Goal: Communication & Community: Answer question/provide support

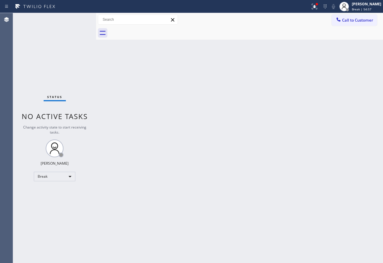
click at [298, 80] on div "Back to Dashboard Change Sender ID Customers Technicians Select a contact Outbo…" at bounding box center [239, 138] width 287 height 250
click at [340, 108] on div "Back to Dashboard Change Sender ID Customers Technicians Select a contact Outbo…" at bounding box center [239, 138] width 287 height 250
click at [366, 8] on span "Break | 1h" at bounding box center [358, 9] width 15 height 4
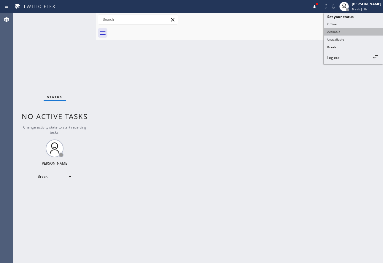
click at [339, 31] on button "Available" at bounding box center [352, 32] width 59 height 8
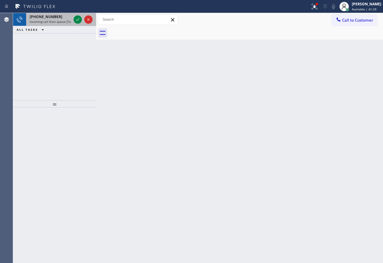
click at [59, 20] on span "Incoming call from queue [Test] All" at bounding box center [54, 22] width 49 height 4
click at [76, 20] on icon at bounding box center [77, 19] width 3 height 2
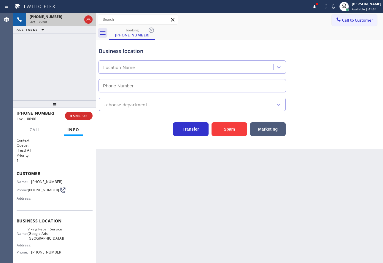
type input "[PHONE_NUMBER]"
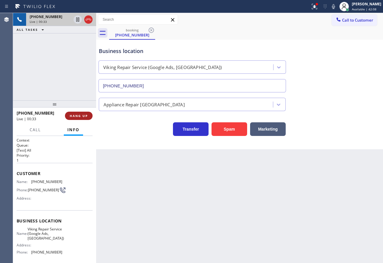
click at [78, 115] on span "HANG UP" at bounding box center [79, 116] width 18 height 4
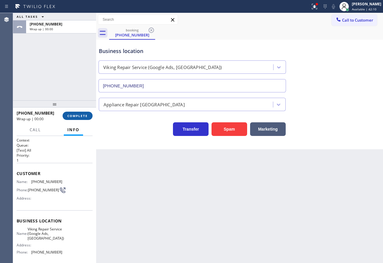
click at [78, 115] on span "COMPLETE" at bounding box center [77, 116] width 20 height 4
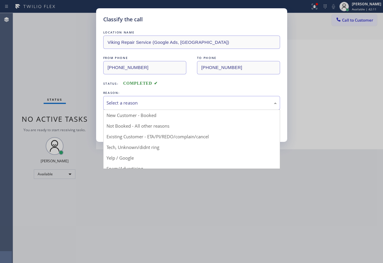
click at [143, 102] on div "Select a reason" at bounding box center [191, 103] width 170 height 7
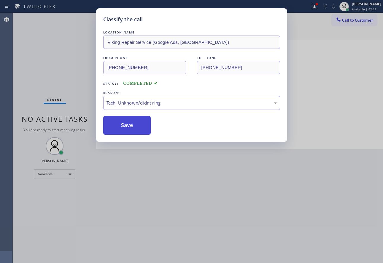
click at [123, 129] on button "Save" at bounding box center [127, 125] width 48 height 19
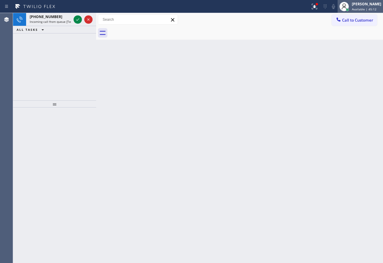
click at [350, 0] on div at bounding box center [343, 6] width 13 height 13
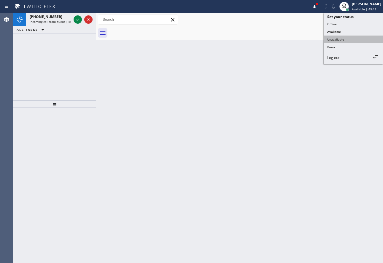
click at [342, 39] on button "Unavailable" at bounding box center [352, 40] width 59 height 8
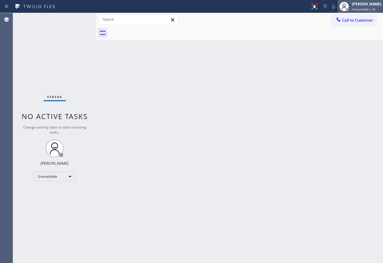
click at [363, 8] on span "Unavailable | 6s" at bounding box center [363, 9] width 24 height 4
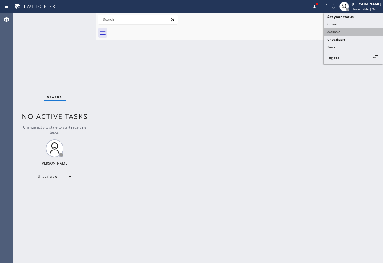
click at [346, 32] on button "Available" at bounding box center [352, 32] width 59 height 8
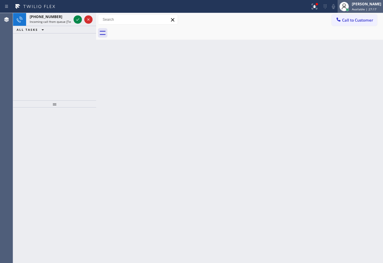
click at [377, 4] on div "[PERSON_NAME]" at bounding box center [365, 3] width 29 height 5
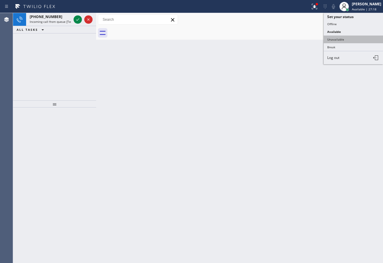
click at [339, 37] on button "Unavailable" at bounding box center [352, 40] width 59 height 8
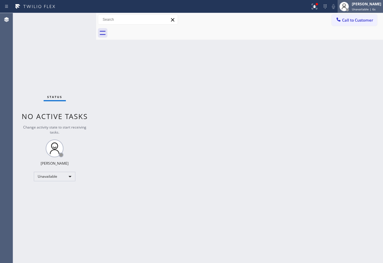
click at [367, 7] on div "[PERSON_NAME] Unavailable | 6s" at bounding box center [366, 6] width 32 height 10
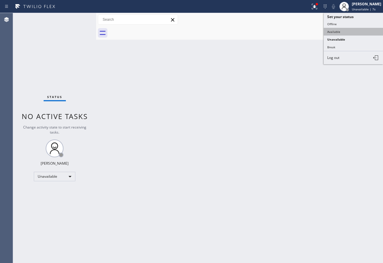
click at [338, 30] on button "Available" at bounding box center [352, 32] width 59 height 8
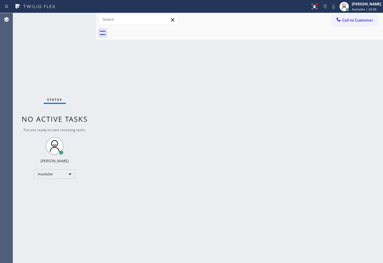
drag, startPoint x: 267, startPoint y: 113, endPoint x: 266, endPoint y: 117, distance: 4.5
click at [267, 113] on div "Back to Dashboard Change Sender ID Customers Technicians Select a contact Outbo…" at bounding box center [239, 138] width 287 height 250
click at [362, 9] on span "Available | 1h 21min" at bounding box center [366, 9] width 30 height 4
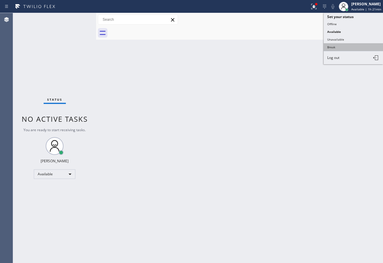
click at [335, 46] on button "Break" at bounding box center [352, 47] width 59 height 8
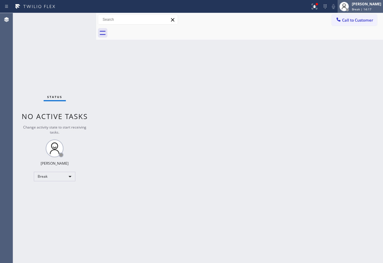
click at [364, 4] on div "[PERSON_NAME]" at bounding box center [365, 3] width 29 height 5
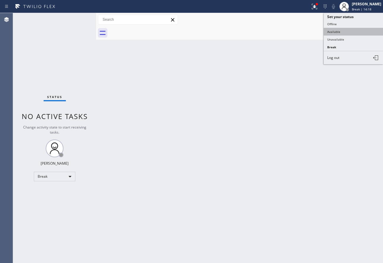
drag, startPoint x: 340, startPoint y: 47, endPoint x: 340, endPoint y: 33, distance: 14.2
click at [340, 33] on ul "Set your status Offline Available Unavailable Break Log out" at bounding box center [352, 38] width 59 height 51
click at [340, 33] on button "Available" at bounding box center [352, 32] width 59 height 8
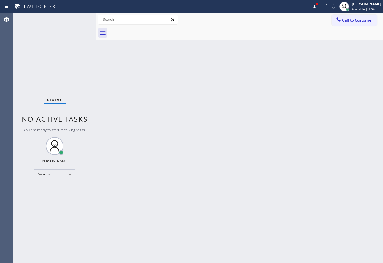
click at [301, 127] on div "Back to Dashboard Change Sender ID Customers Technicians Select a contact Outbo…" at bounding box center [239, 138] width 287 height 250
click at [356, 126] on div "Back to Dashboard Change Sender ID Customers Technicians Select a contact Outbo…" at bounding box center [239, 138] width 287 height 250
click at [316, 7] on icon at bounding box center [314, 6] width 4 height 2
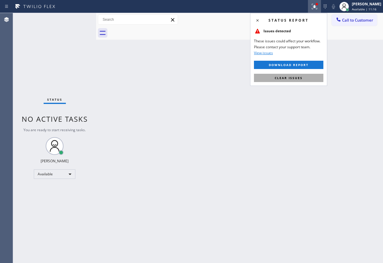
click at [280, 78] on span "Clear issues" at bounding box center [288, 78] width 28 height 4
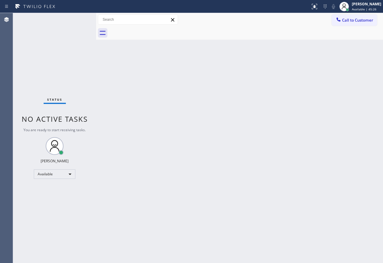
click at [207, 119] on div "Back to Dashboard Change Sender ID Customers Technicians Select a contact Outbo…" at bounding box center [239, 138] width 287 height 250
click at [370, 5] on div "[PERSON_NAME]" at bounding box center [365, 3] width 29 height 5
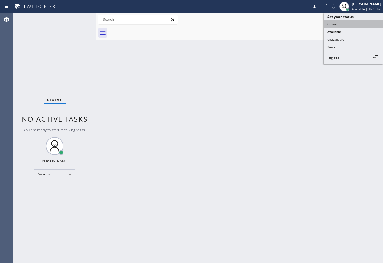
click at [342, 26] on button "Offline" at bounding box center [352, 24] width 59 height 8
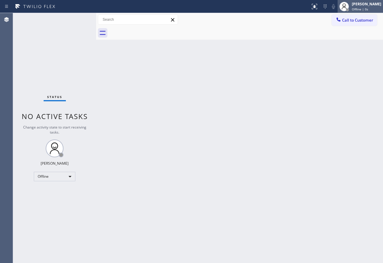
click at [366, 5] on div "[PERSON_NAME]" at bounding box center [365, 3] width 29 height 5
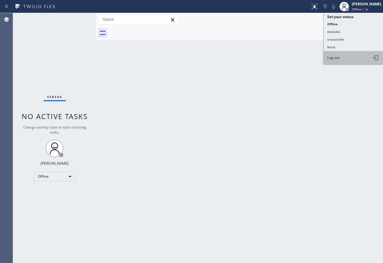
click at [338, 61] on button "Log out" at bounding box center [352, 57] width 59 height 13
